Goal: Information Seeking & Learning: Learn about a topic

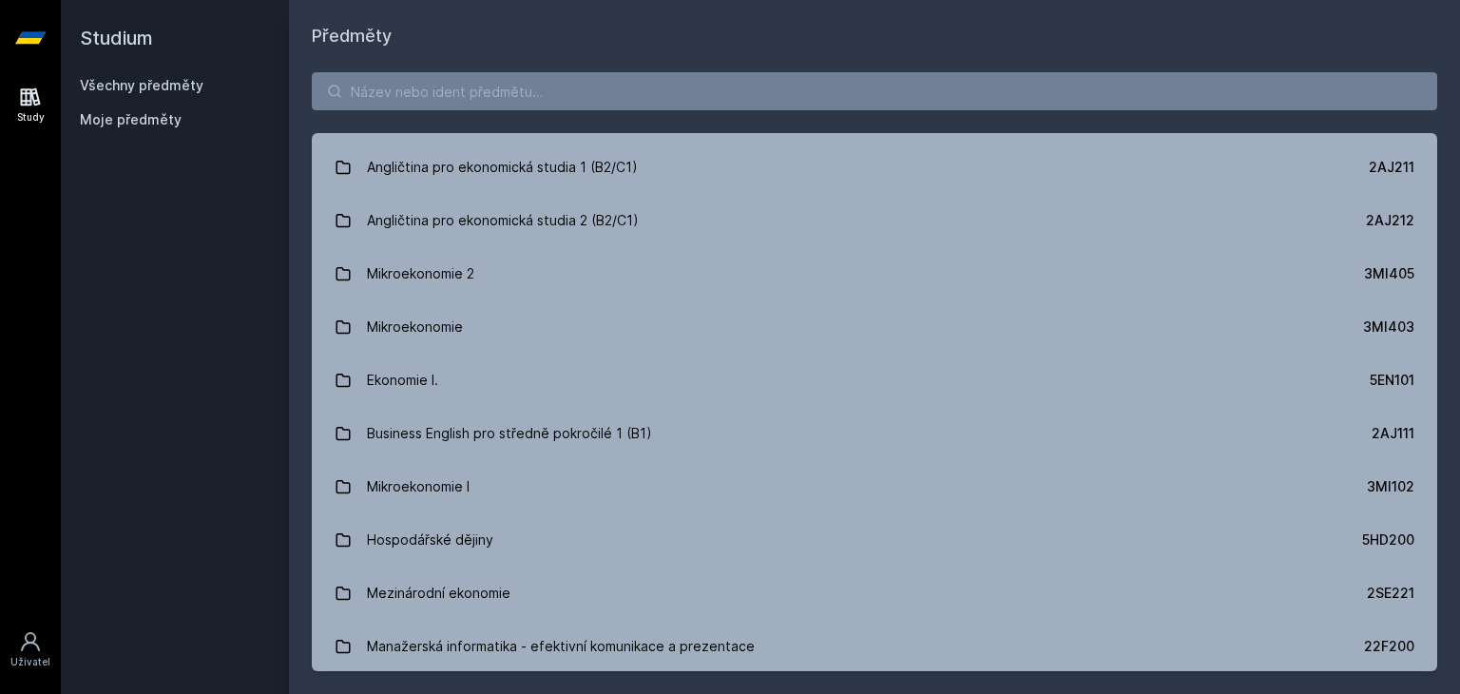
scroll to position [150, 0]
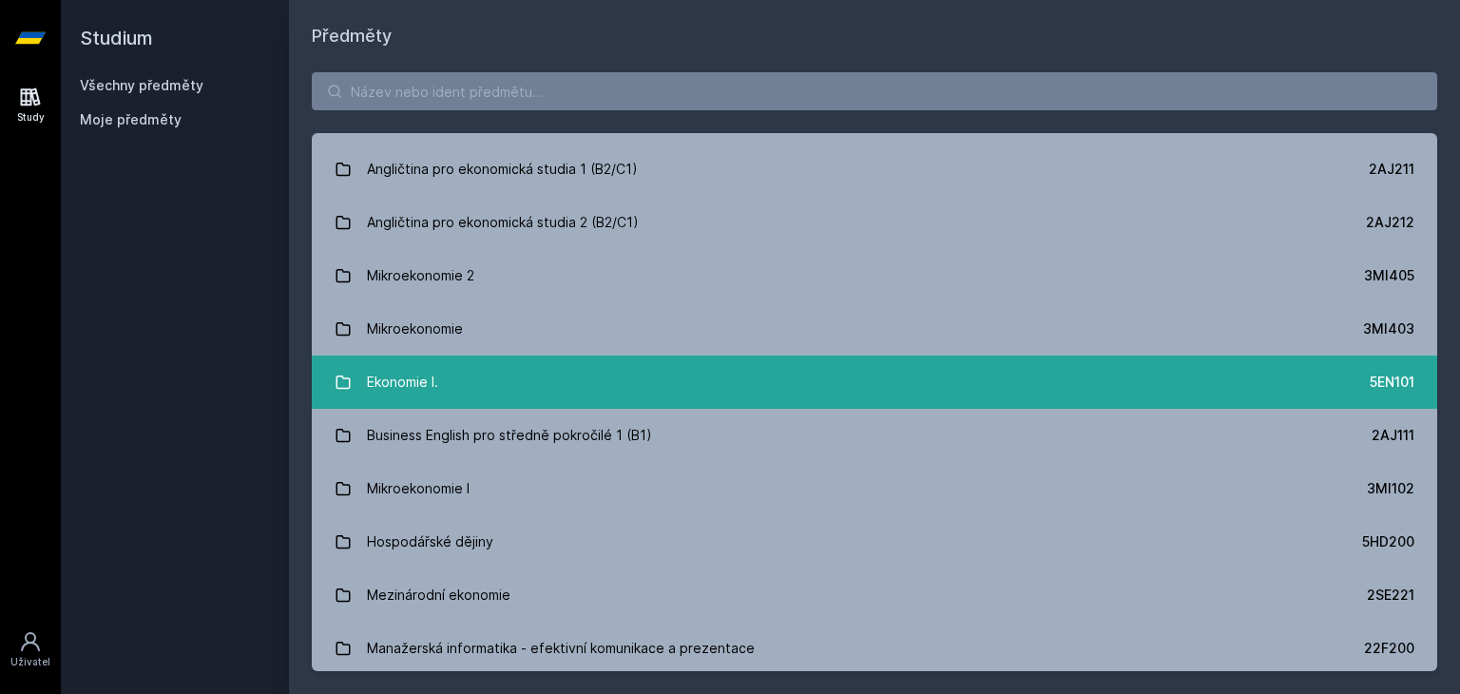
click at [532, 385] on link "Ekonomie I. 5EN101" at bounding box center [875, 382] width 1126 height 53
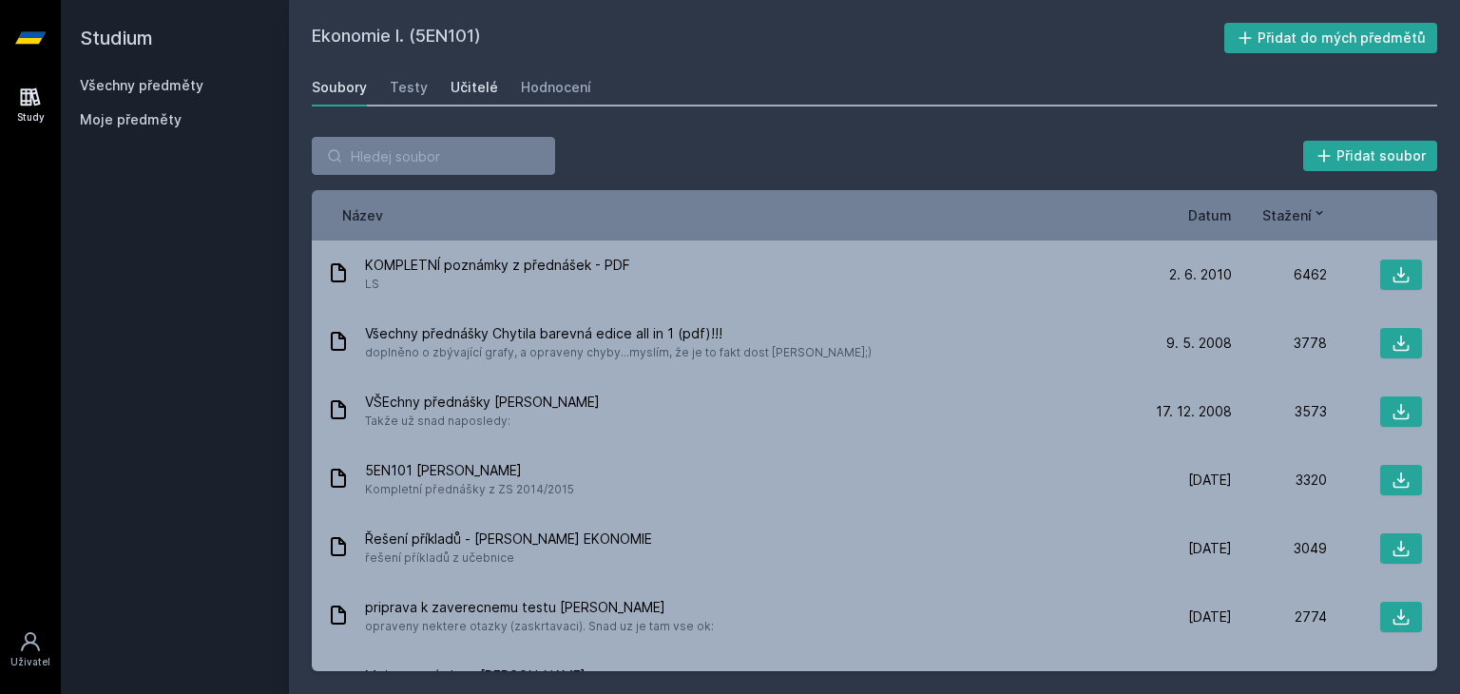
click at [472, 90] on div "Učitelé" at bounding box center [475, 87] width 48 height 19
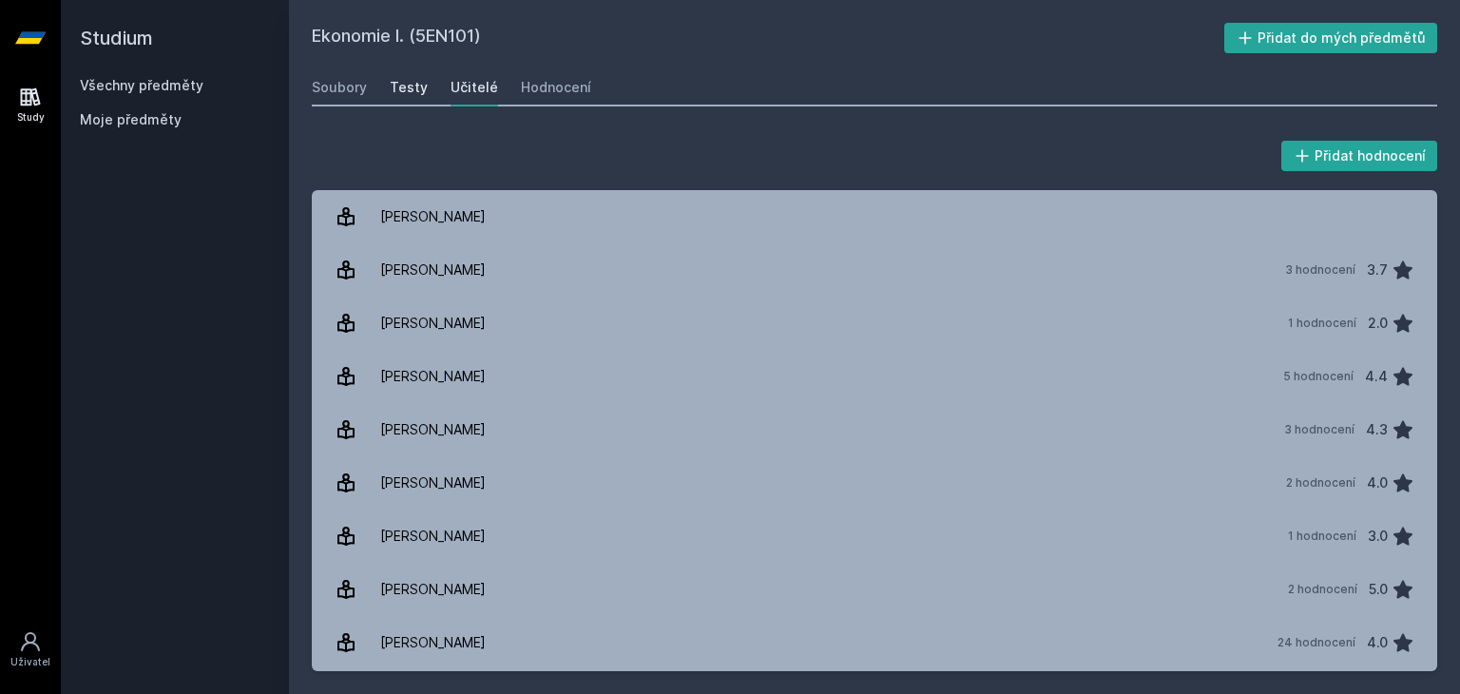
click at [403, 93] on div "Testy" at bounding box center [409, 87] width 38 height 19
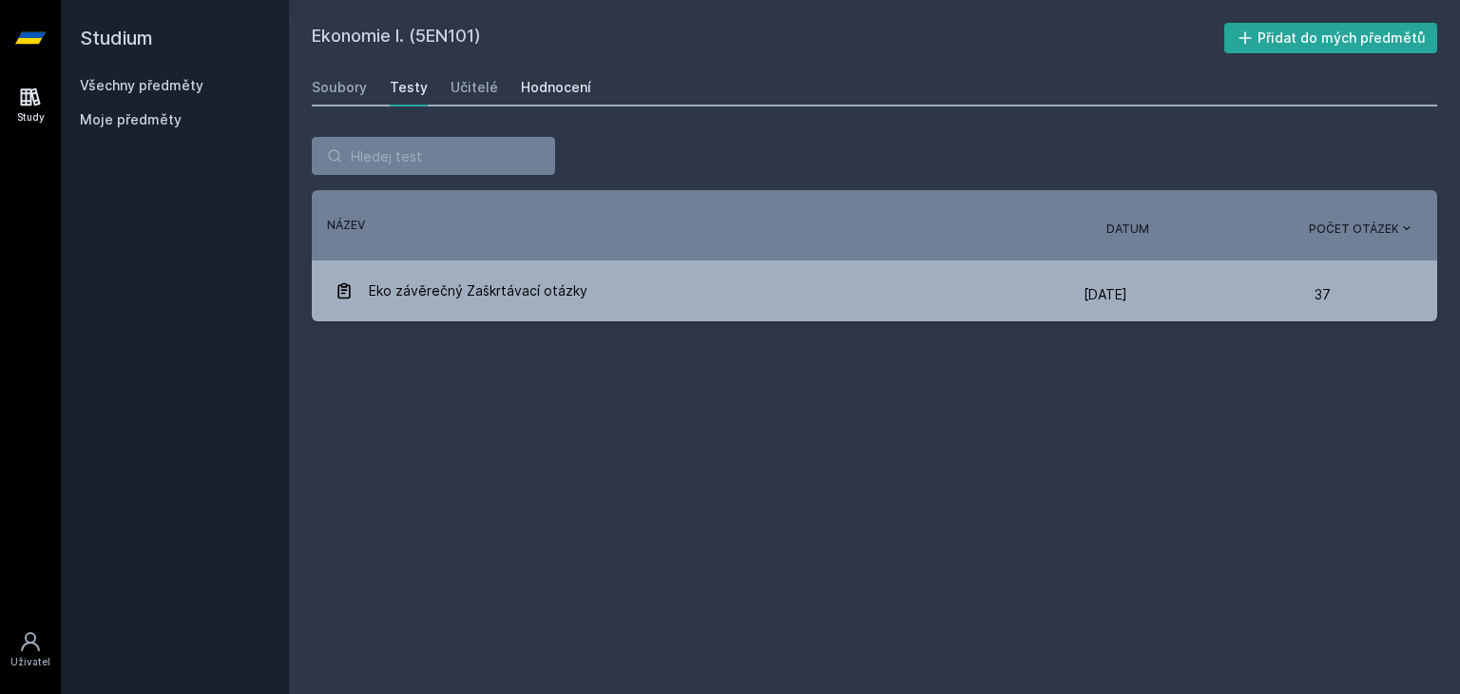
click at [539, 92] on div "Hodnocení" at bounding box center [556, 87] width 70 height 19
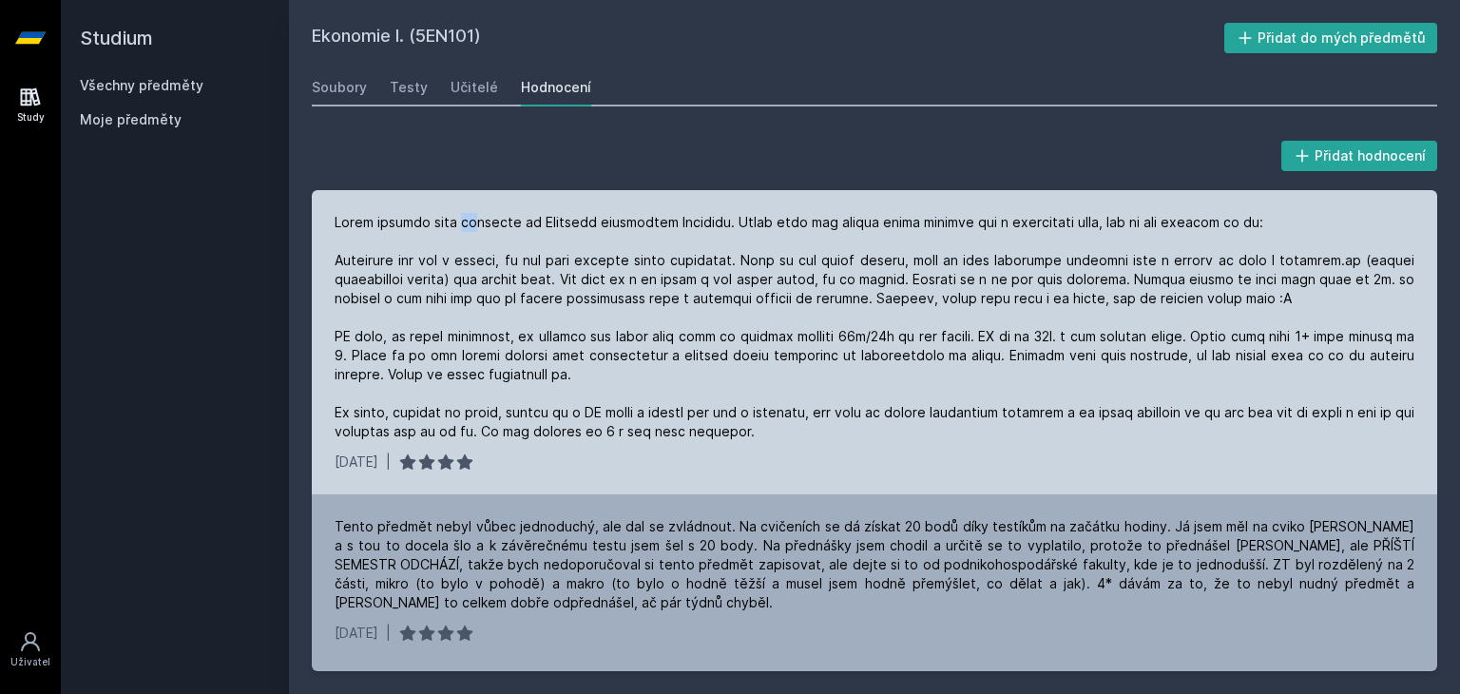
drag, startPoint x: 465, startPoint y: 225, endPoint x: 477, endPoint y: 225, distance: 12.4
click at [477, 225] on div at bounding box center [875, 327] width 1080 height 228
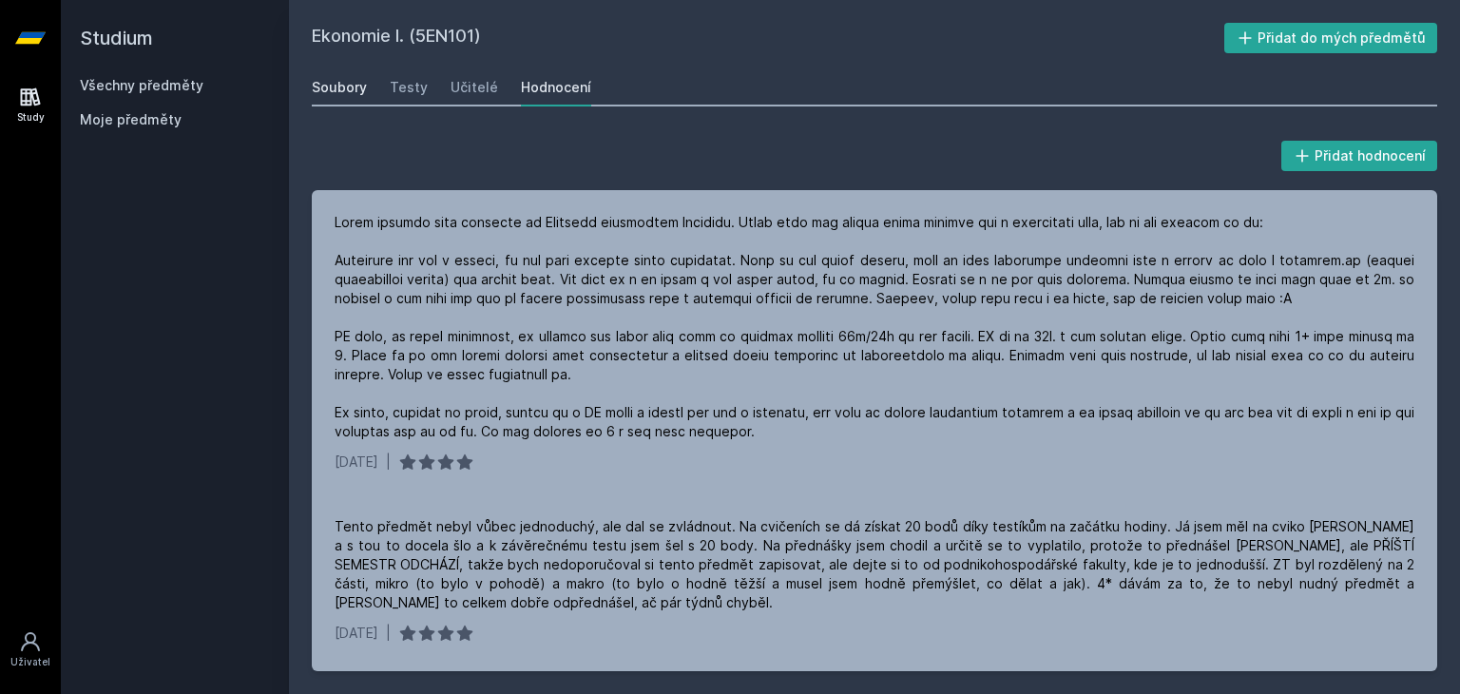
click at [350, 85] on div "Soubory" at bounding box center [339, 87] width 55 height 19
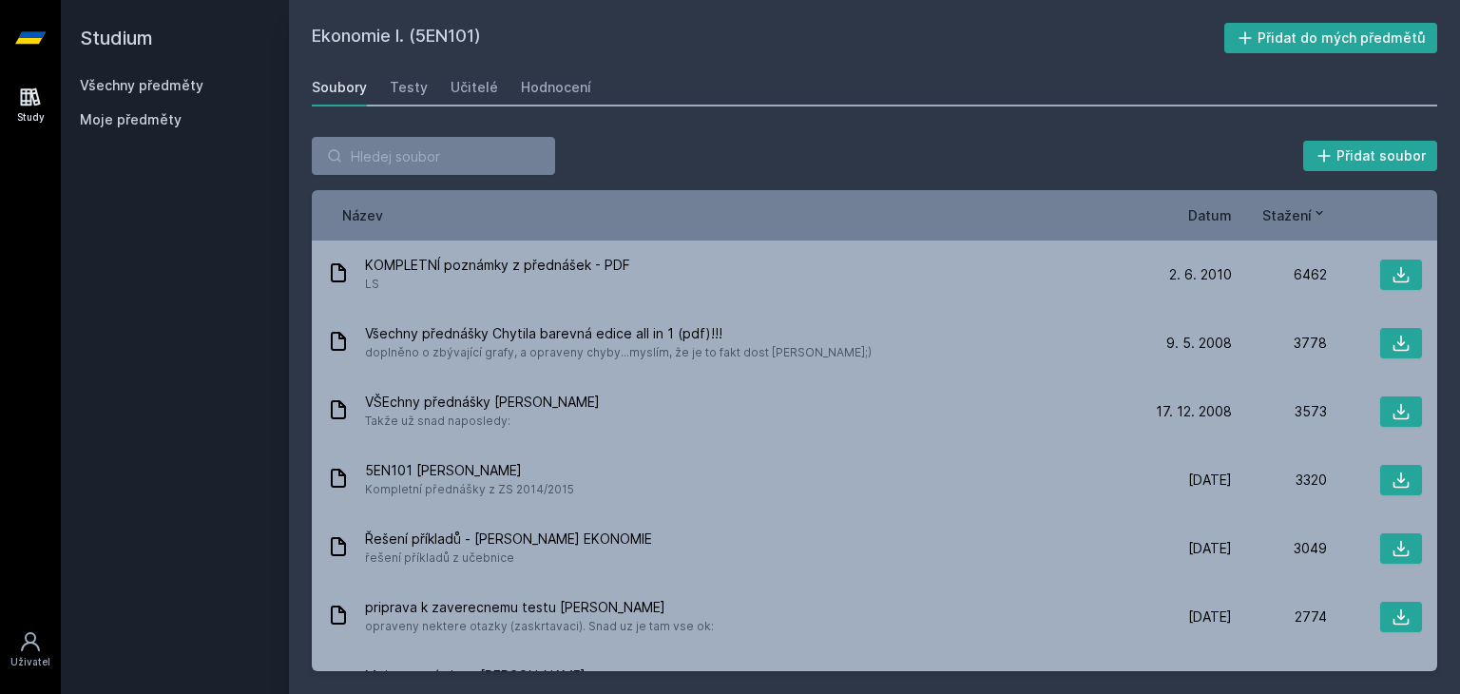
click at [1212, 214] on span "Datum" at bounding box center [1210, 215] width 44 height 20
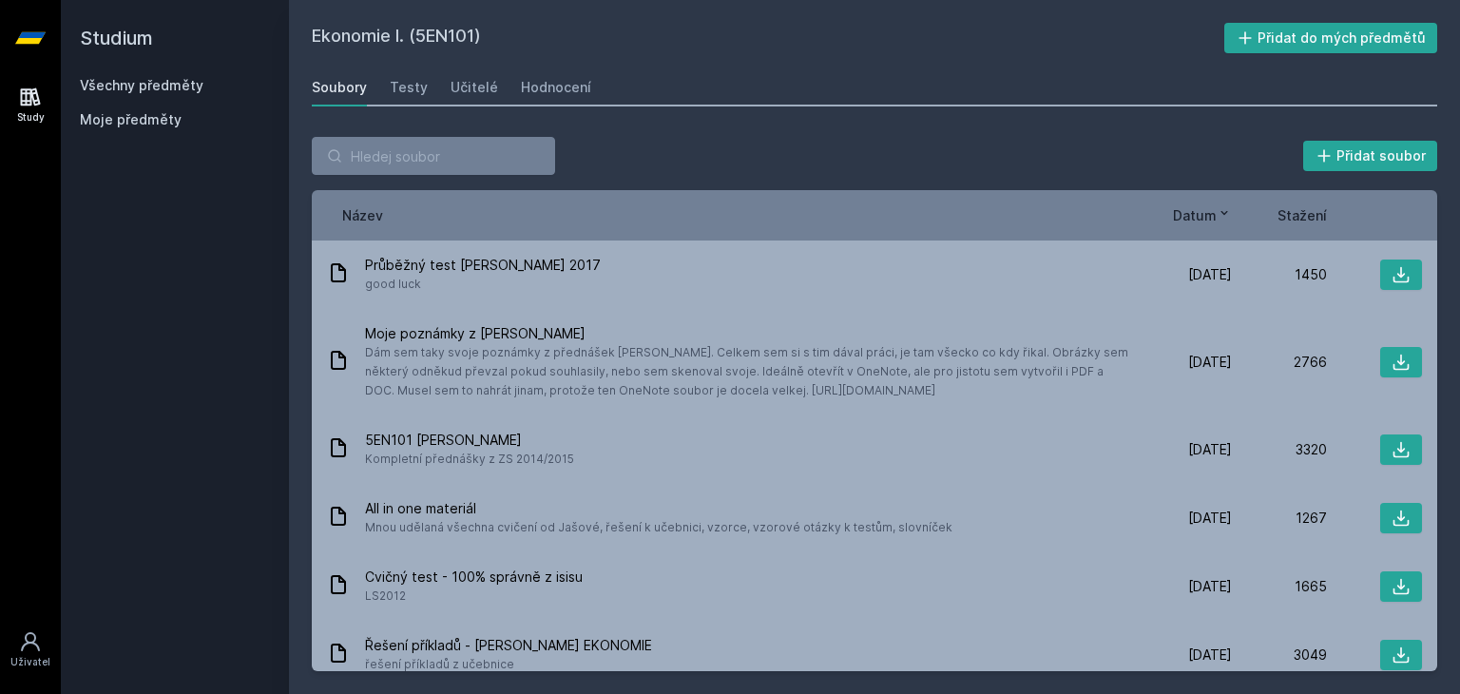
click at [1212, 214] on span "Datum" at bounding box center [1195, 215] width 44 height 20
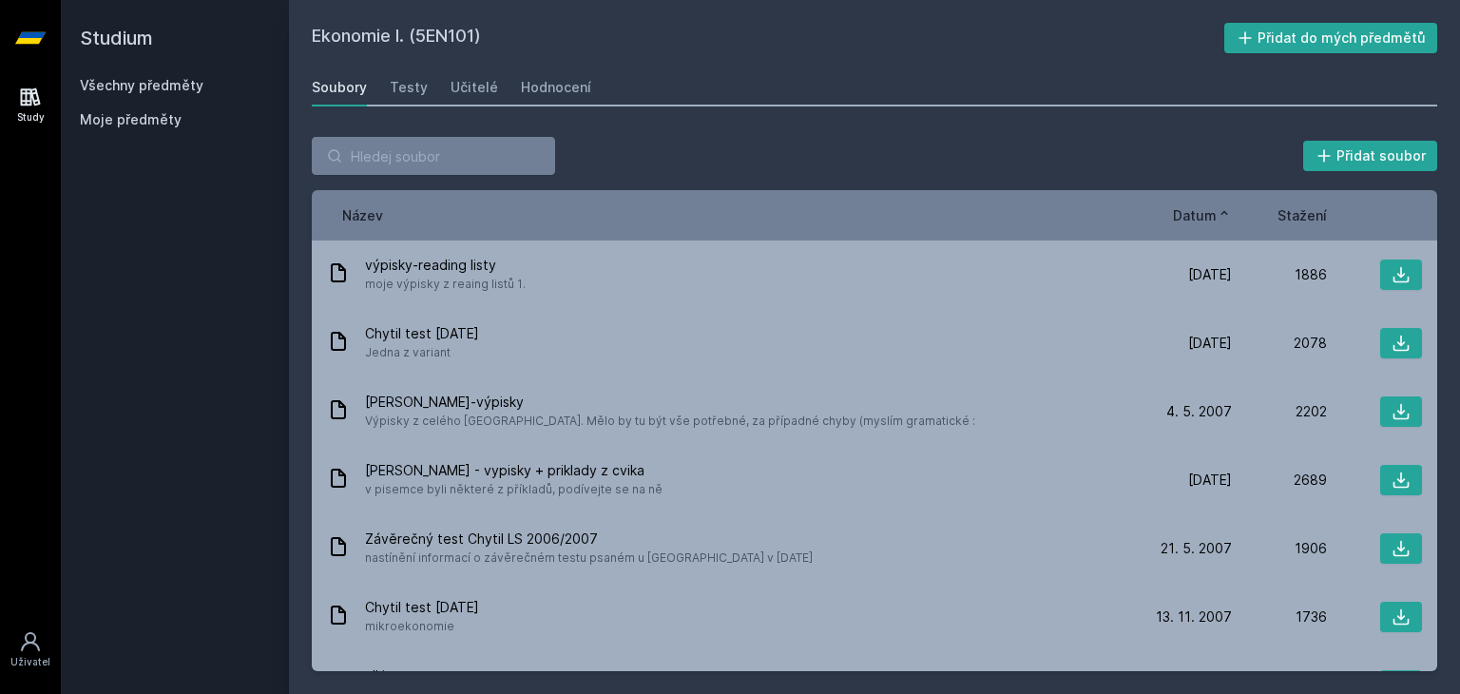
click at [1212, 214] on span "Datum" at bounding box center [1195, 215] width 44 height 20
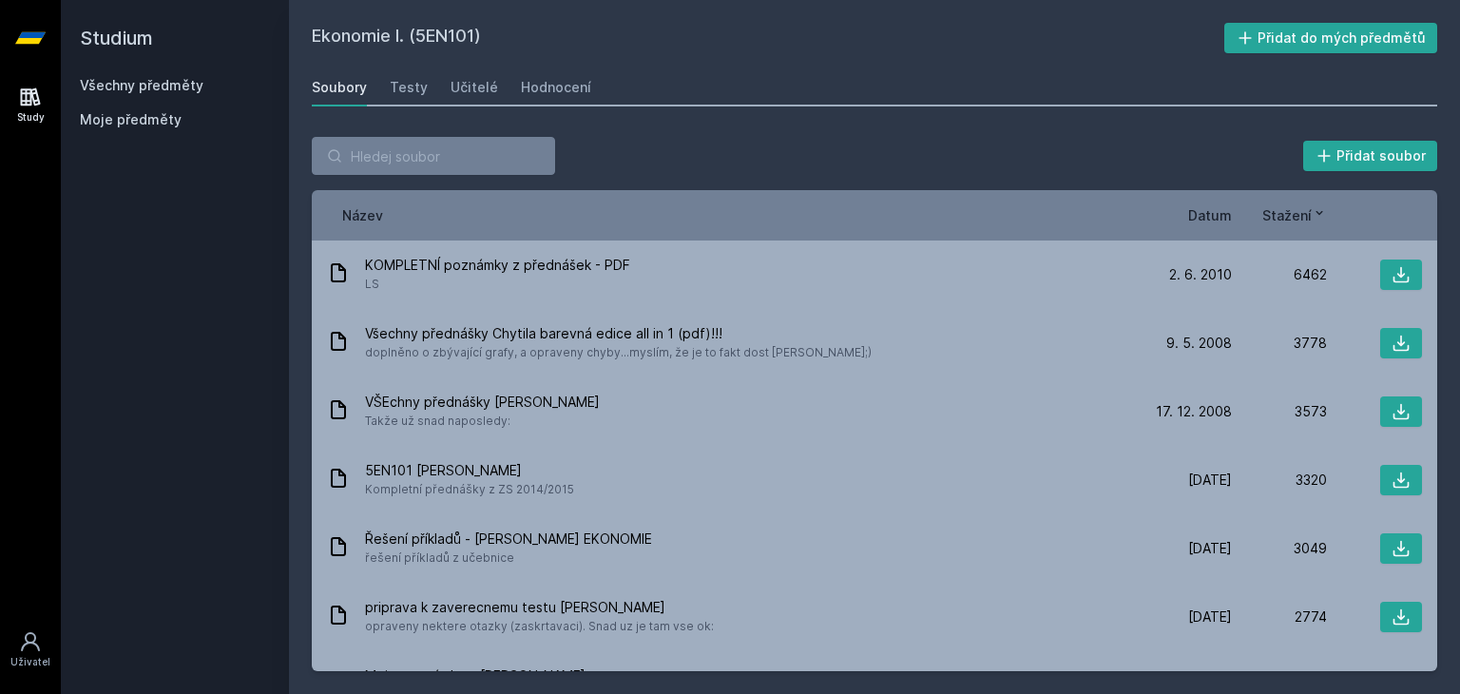
click at [173, 88] on link "Všechny předměty" at bounding box center [142, 85] width 124 height 16
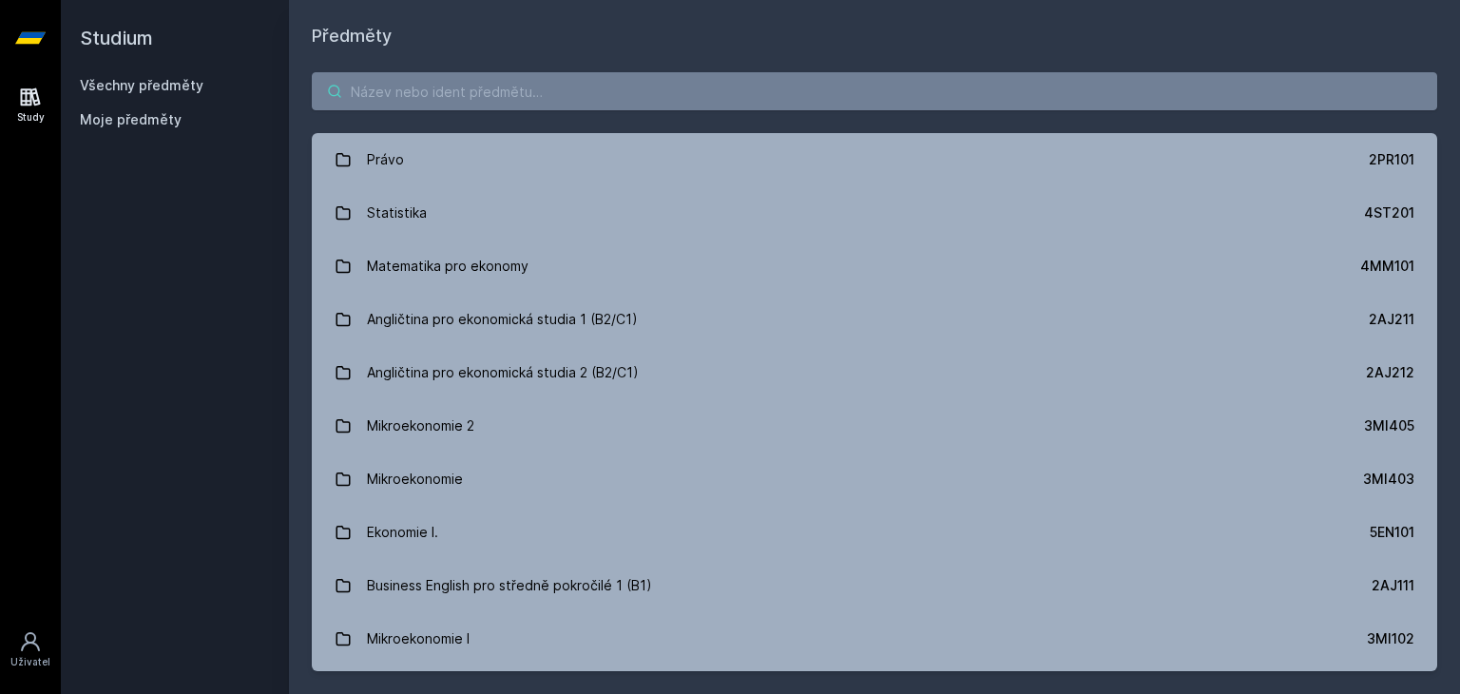
click at [612, 82] on input "search" at bounding box center [875, 91] width 1126 height 38
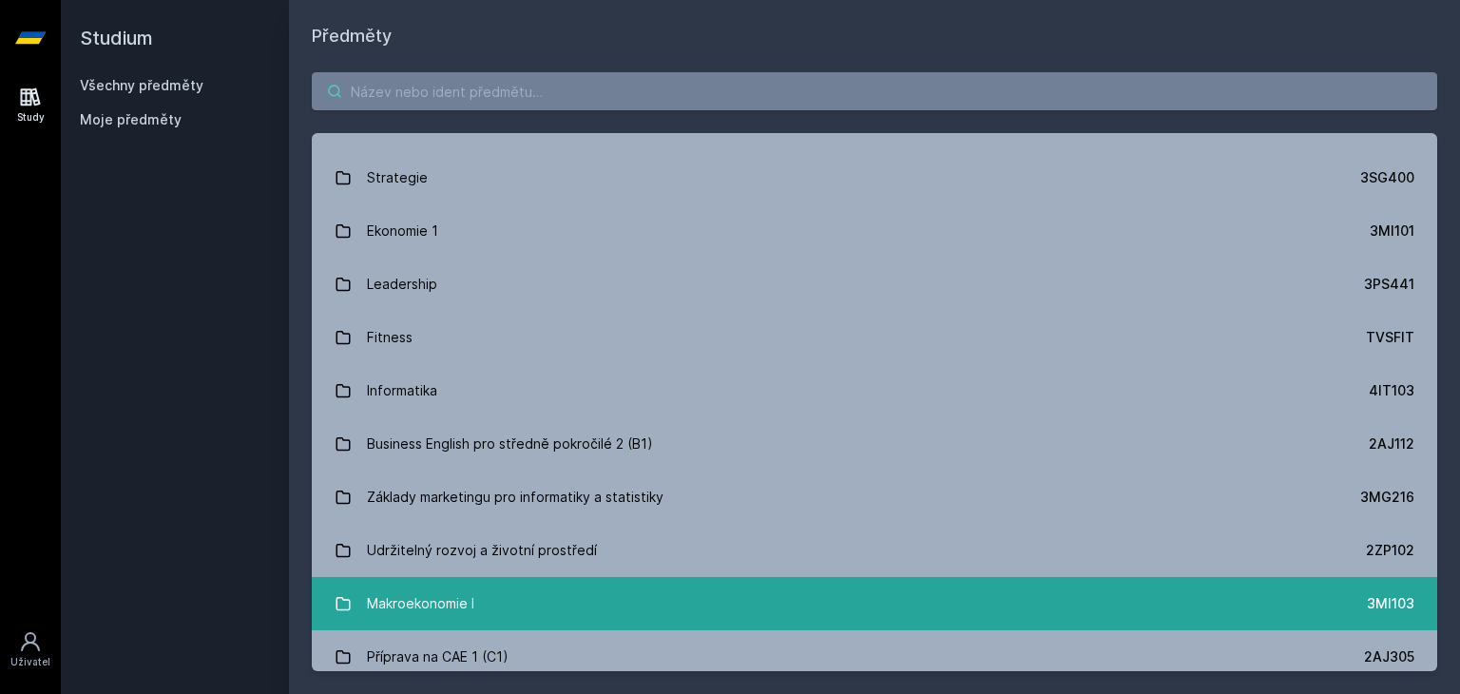
scroll to position [1658, 0]
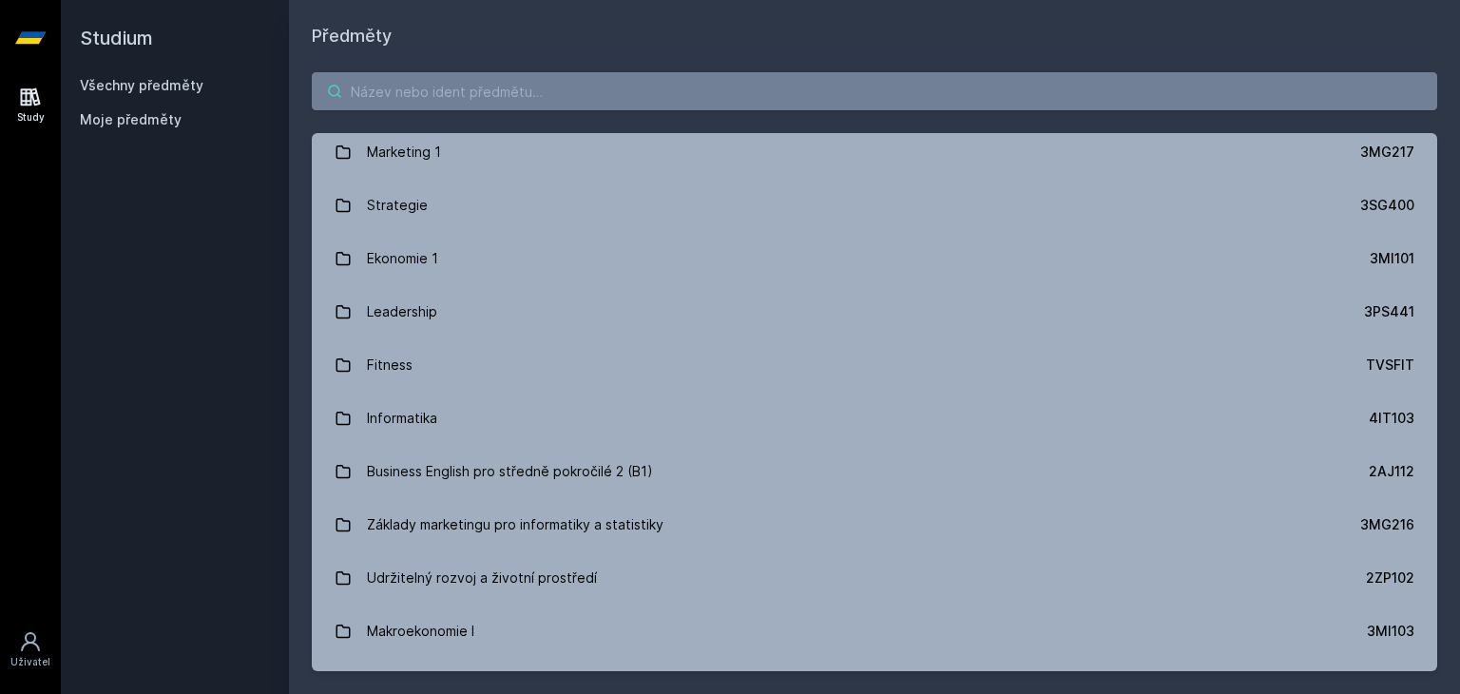
click at [723, 93] on input "search" at bounding box center [875, 91] width 1126 height 38
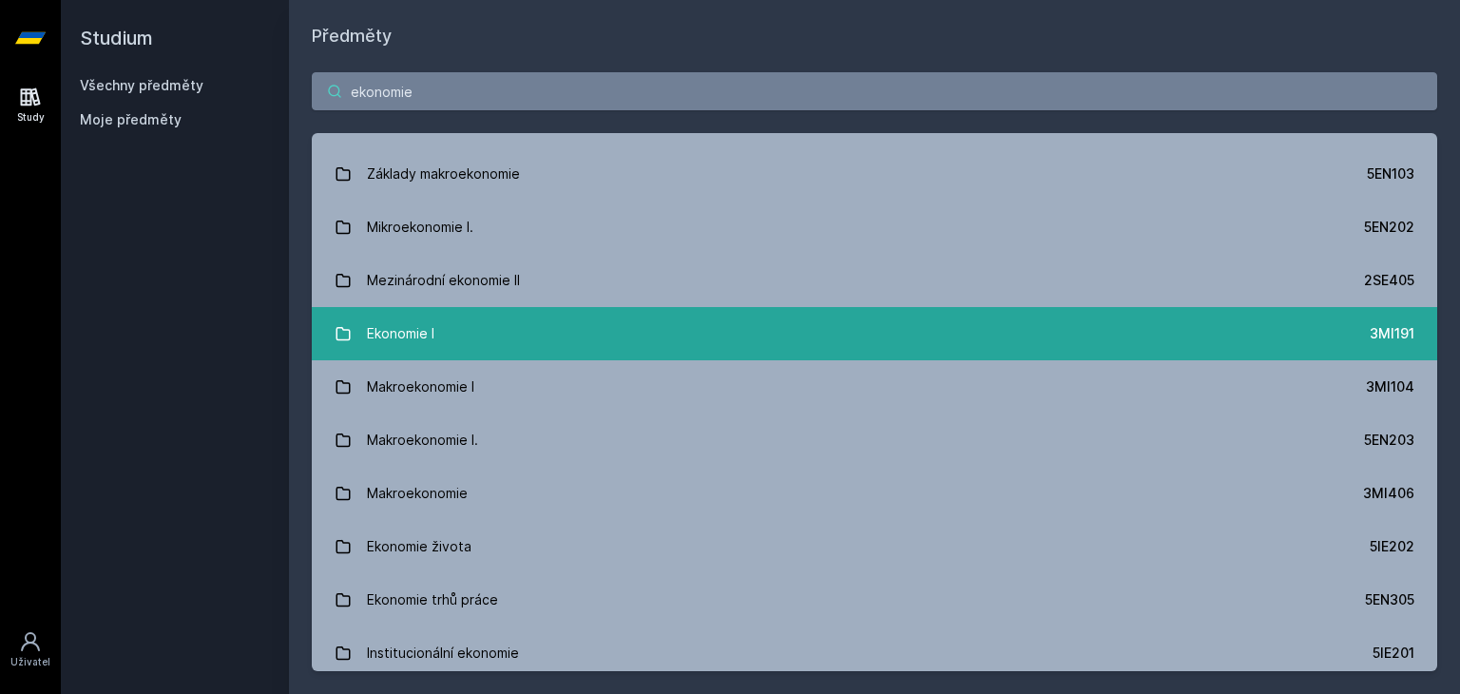
scroll to position [673, 0]
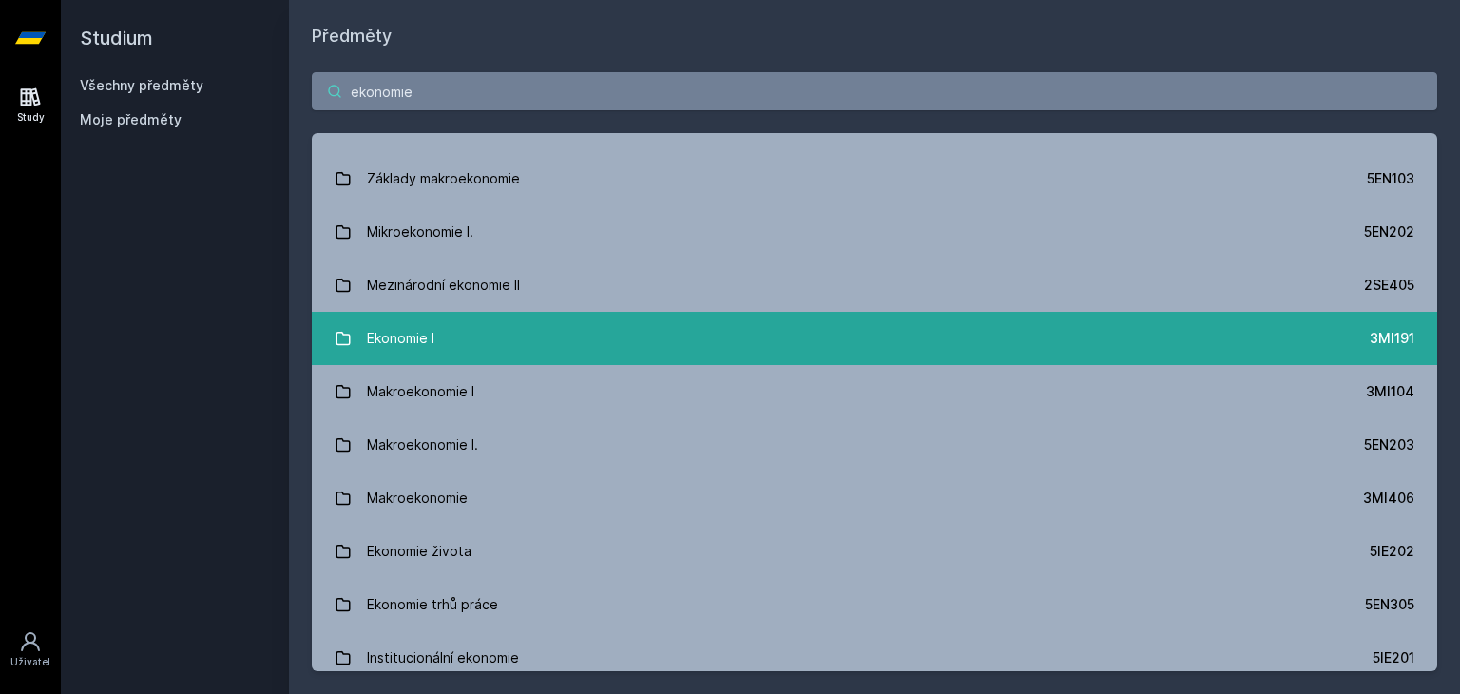
type input "ekonomie"
click at [913, 340] on link "Ekonomie I 3MI191" at bounding box center [875, 338] width 1126 height 53
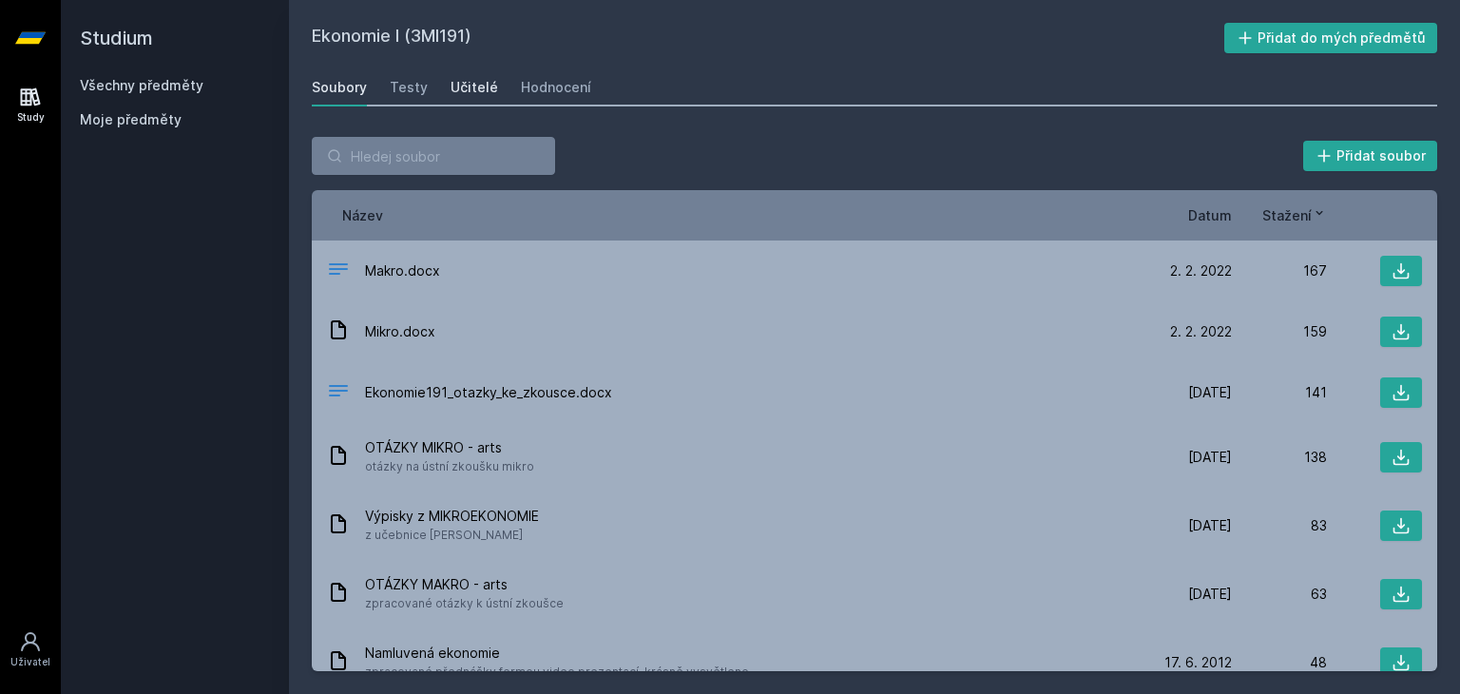
click at [473, 91] on div "Učitelé" at bounding box center [475, 87] width 48 height 19
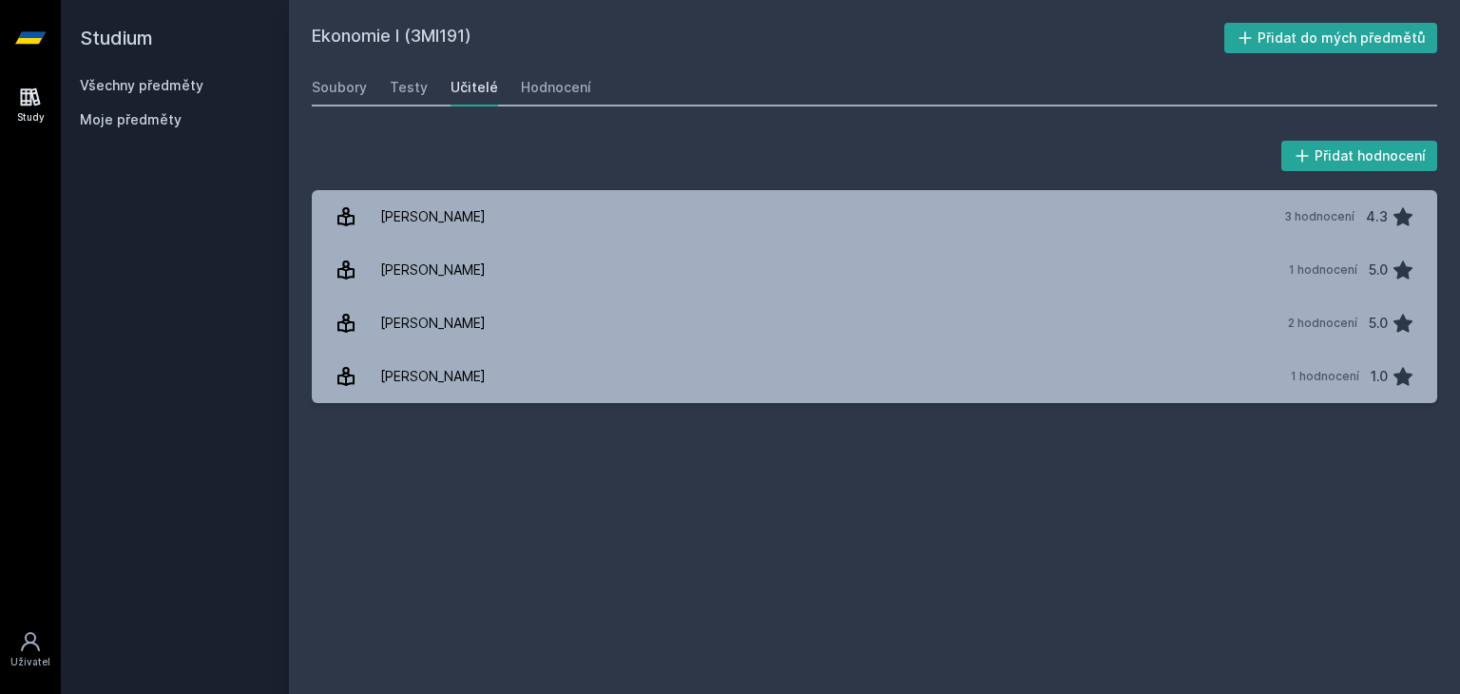
click at [164, 79] on link "Všechny předměty" at bounding box center [142, 85] width 124 height 16
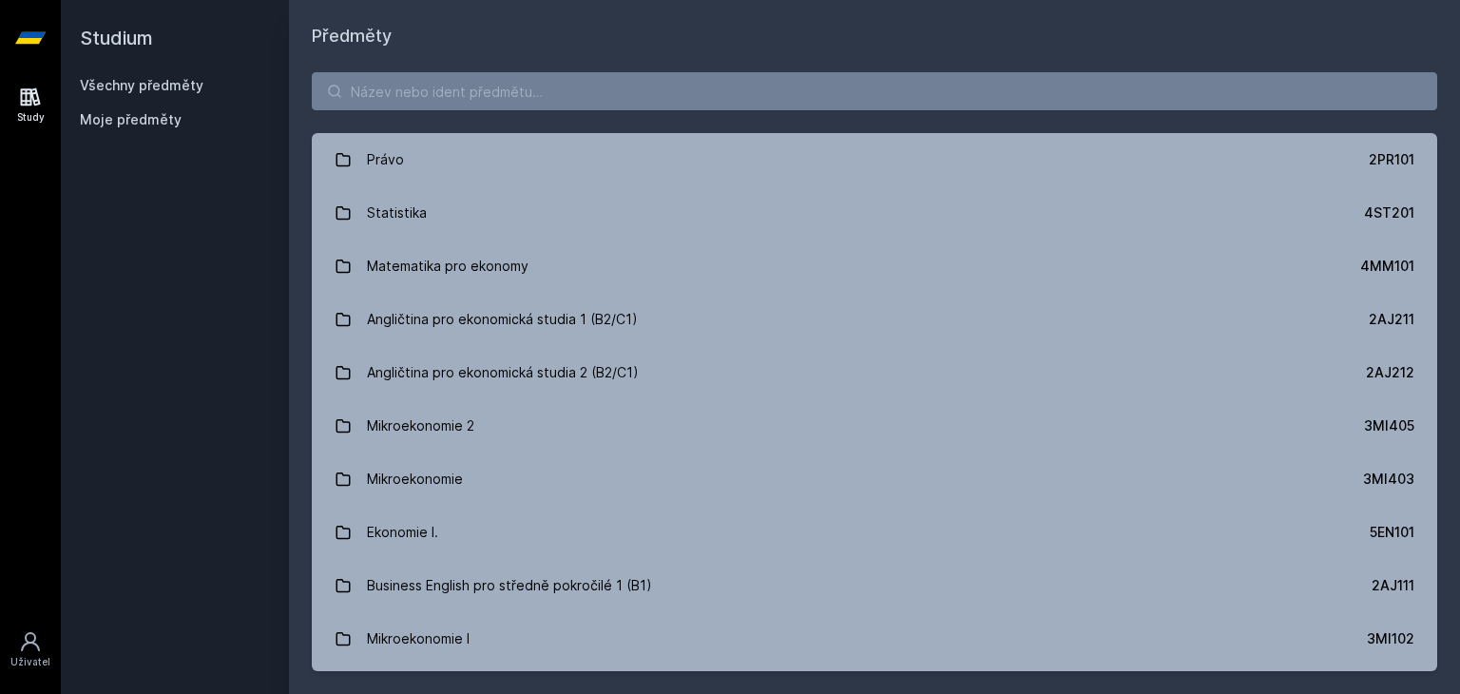
click at [31, 28] on icon at bounding box center [30, 38] width 30 height 76
